Goal: Information Seeking & Learning: Learn about a topic

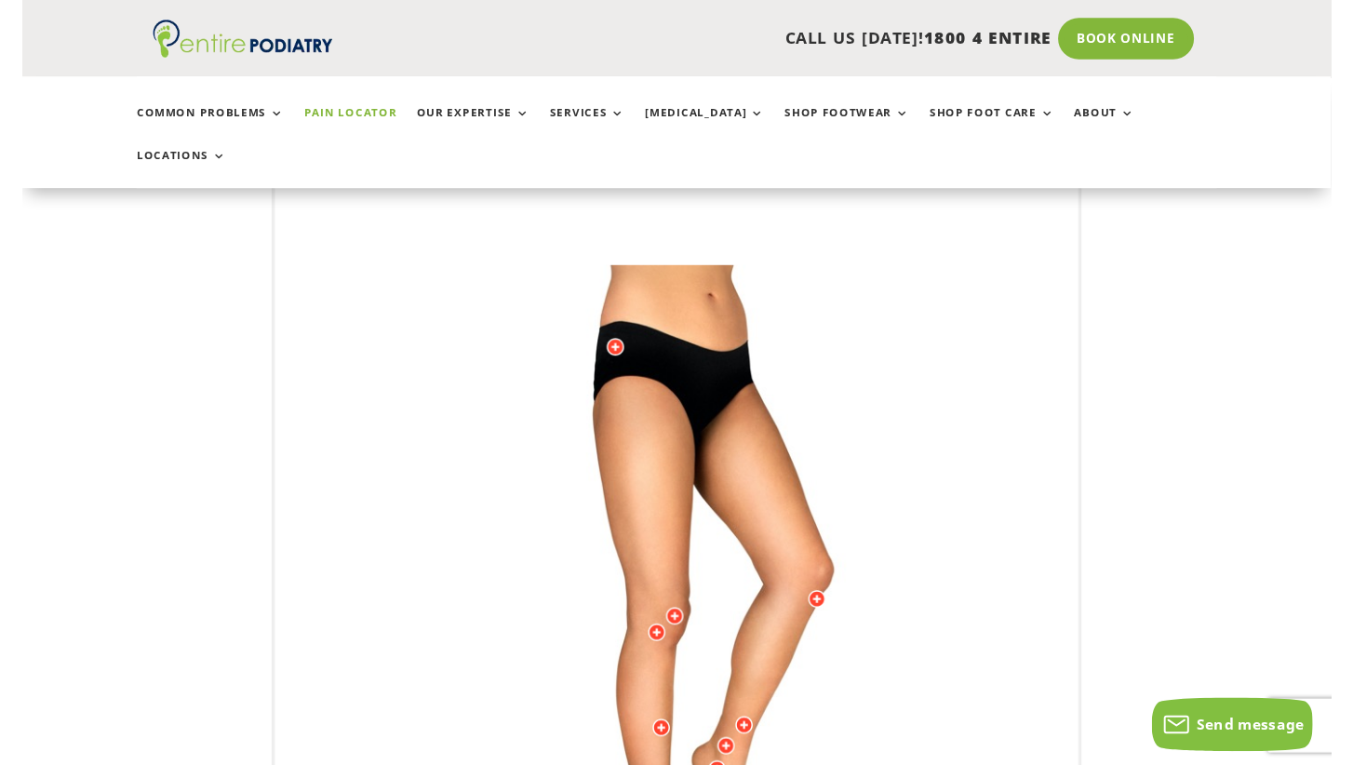
scroll to position [185, 0]
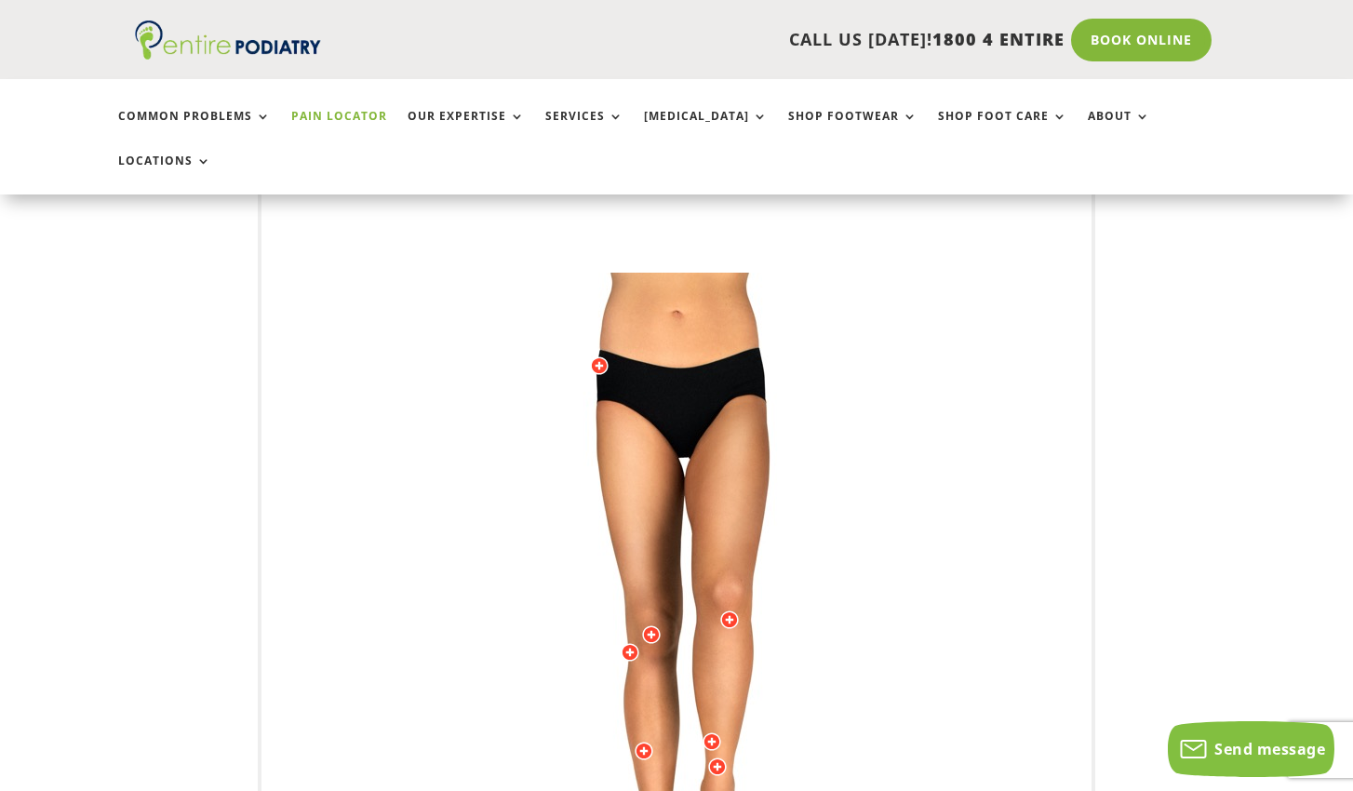
click at [619, 603] on img at bounding box center [677, 645] width 514 height 744
click at [634, 631] on img at bounding box center [677, 645] width 514 height 744
click at [633, 643] on div at bounding box center [630, 652] width 19 height 19
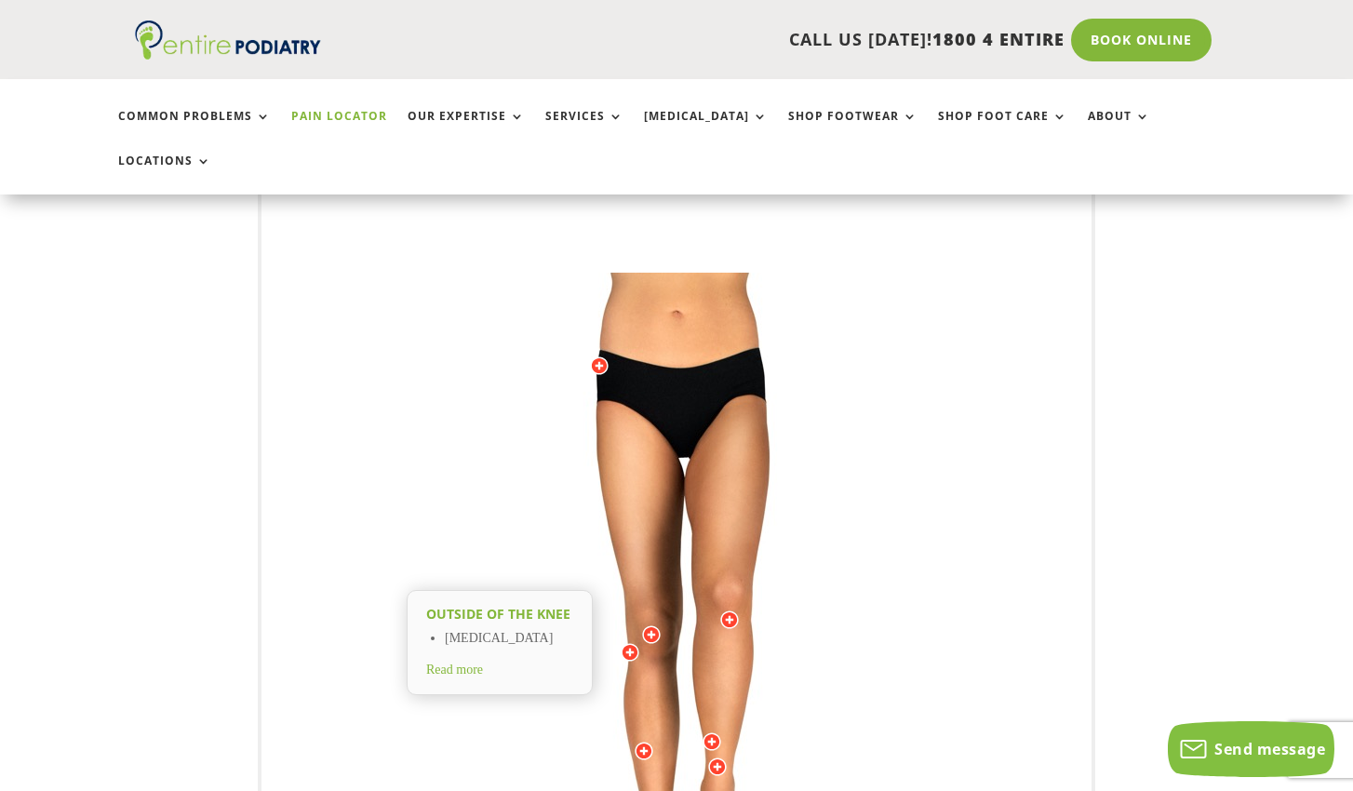
click at [500, 652] on div "Outside of the knee [MEDICAL_DATA] Read more" at bounding box center [500, 652] width 0 height 0
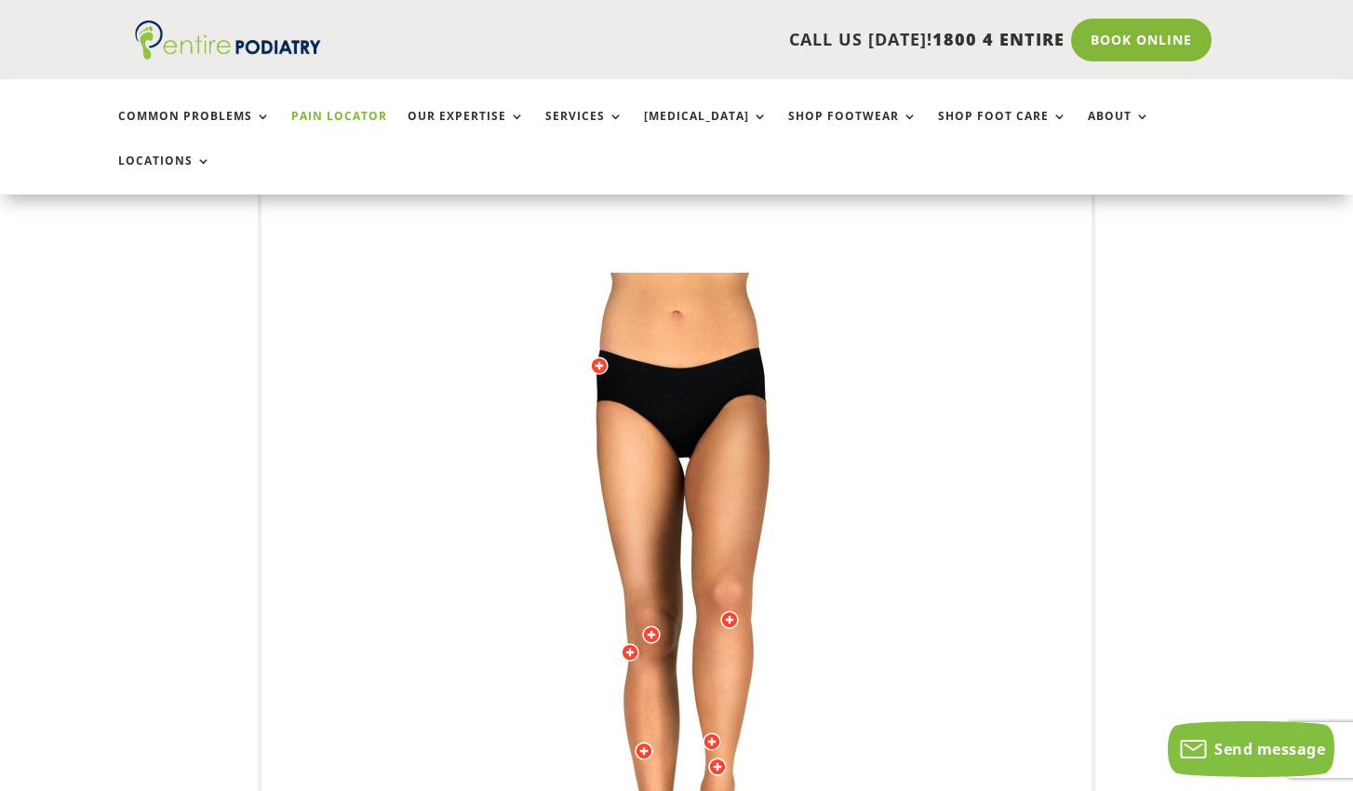
click at [644, 742] on div at bounding box center [644, 751] width 19 height 19
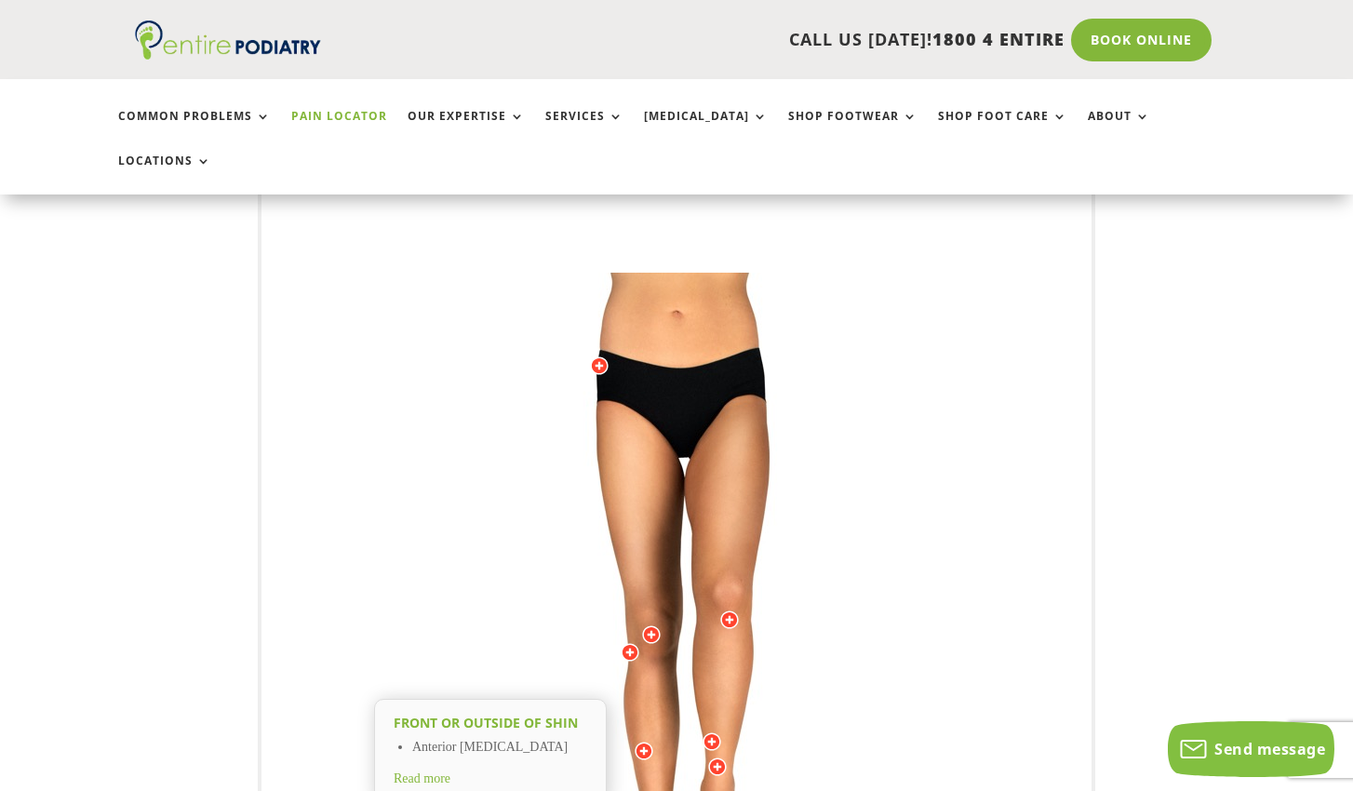
click at [437, 771] on span "Read more" at bounding box center [422, 778] width 57 height 14
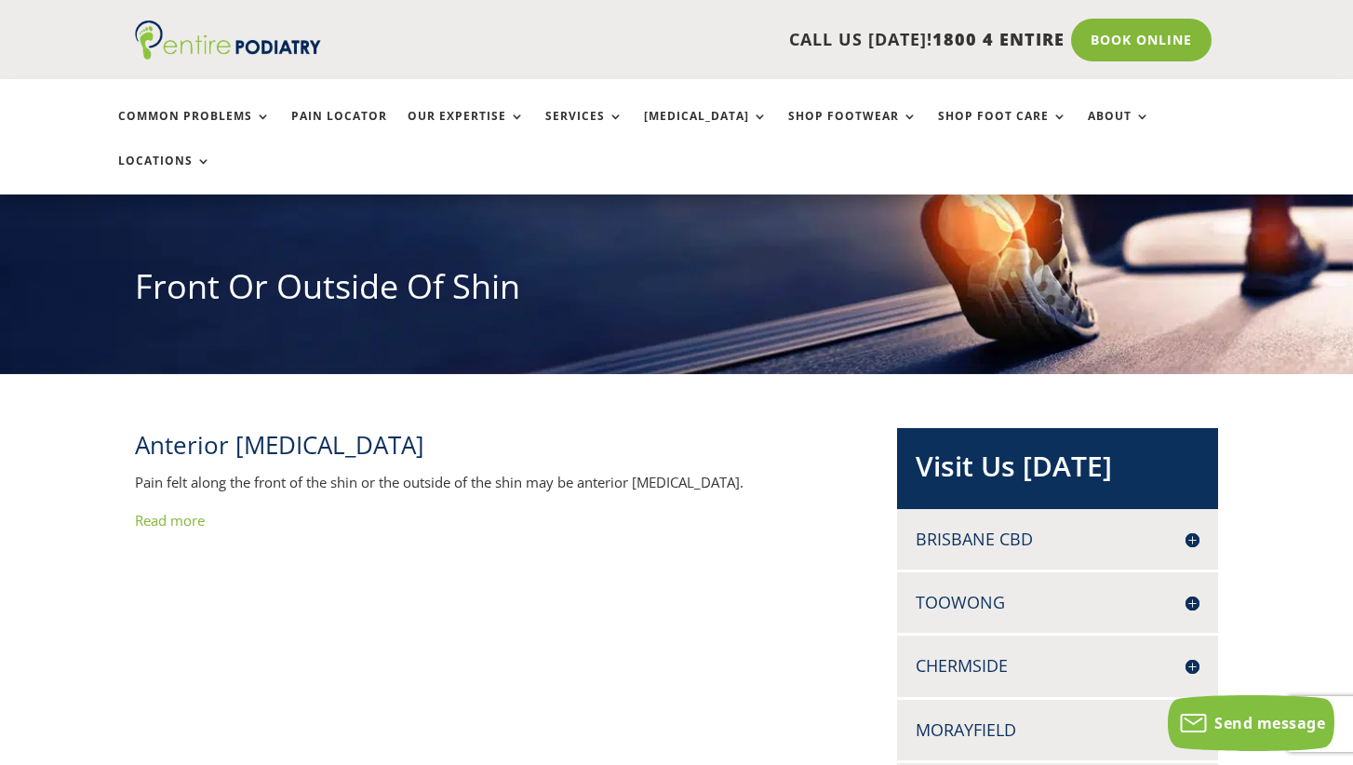
click at [188, 511] on link "Read more" at bounding box center [170, 520] width 70 height 19
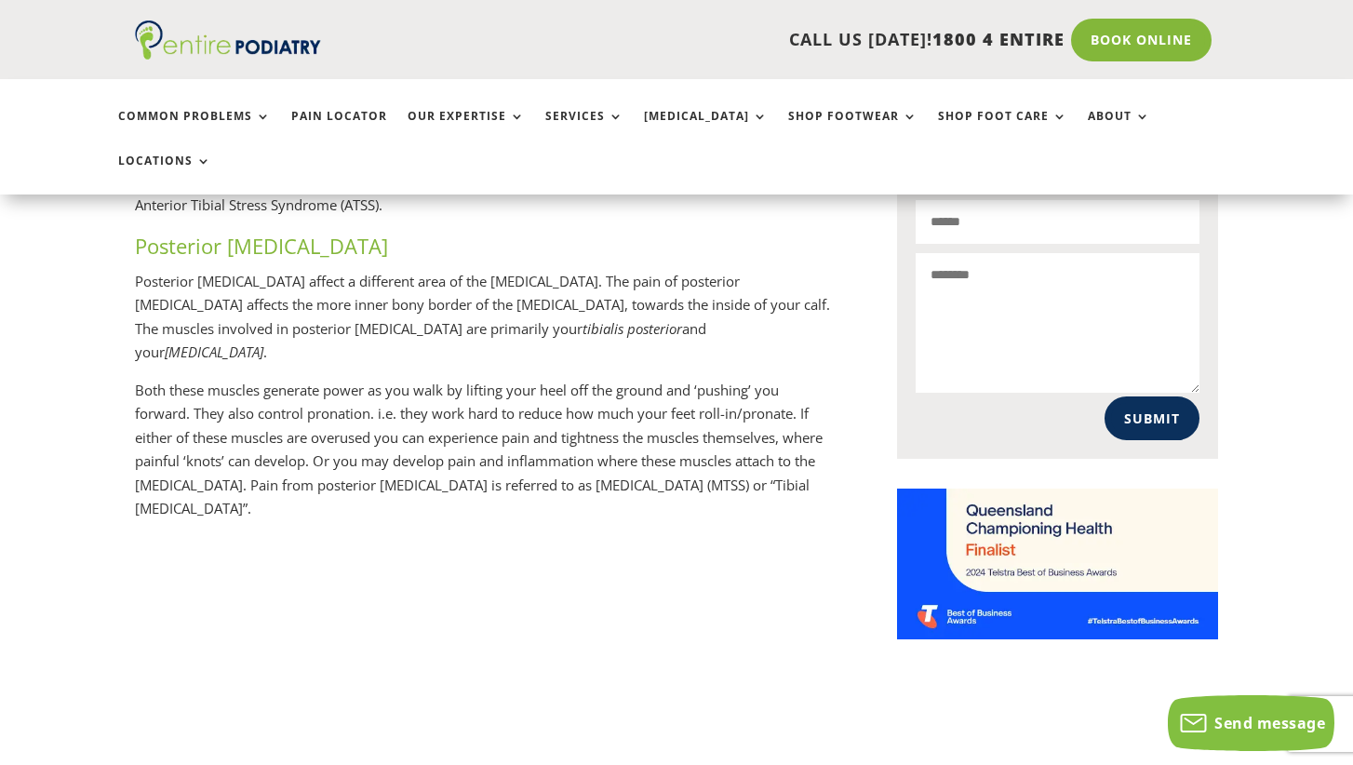
scroll to position [1251, 0]
